Goal: Information Seeking & Learning: Learn about a topic

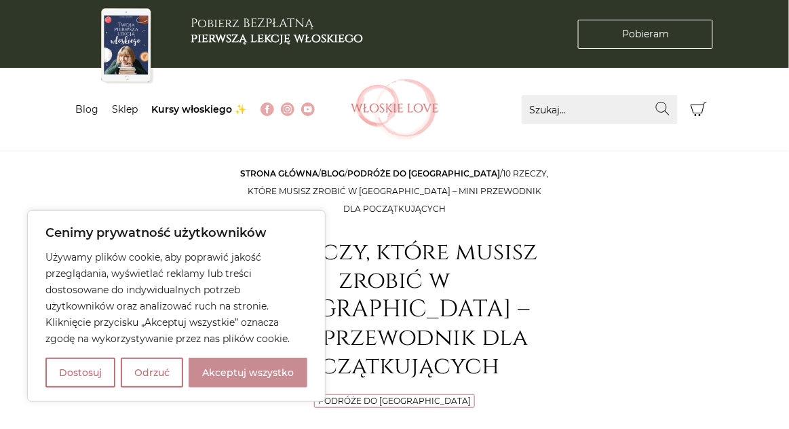
click at [232, 375] on button "Akceptuj wszystko" at bounding box center [248, 373] width 119 height 30
checkbox input "true"
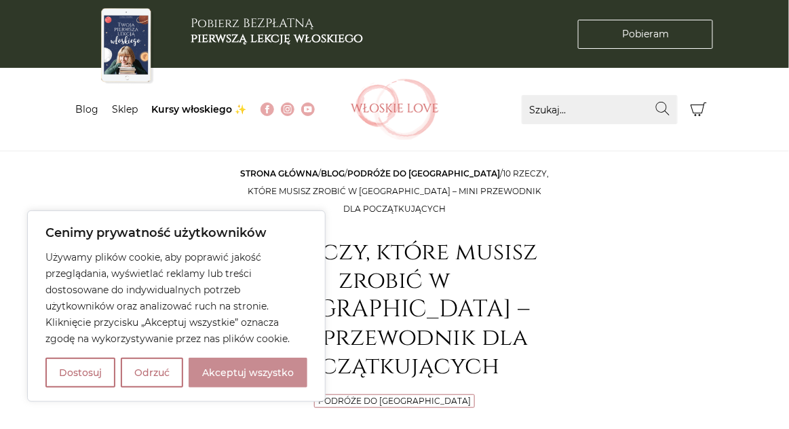
checkbox input "true"
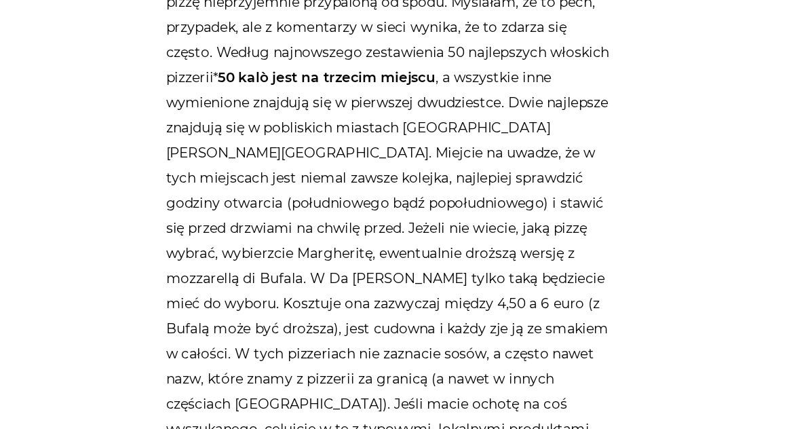
scroll to position [1227, 0]
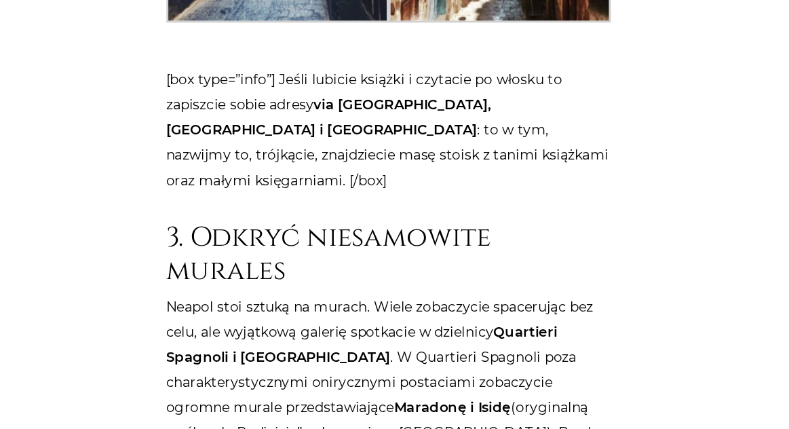
scroll to position [2988, 0]
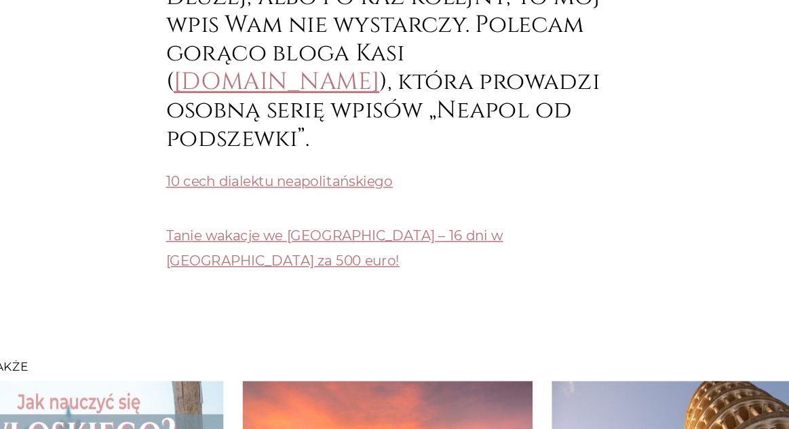
scroll to position [7075, 0]
